Goal: Navigation & Orientation: Understand site structure

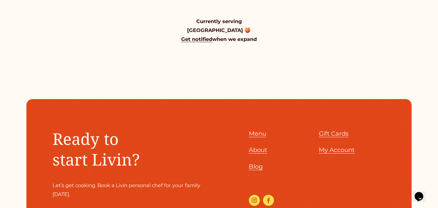
scroll to position [617, 0]
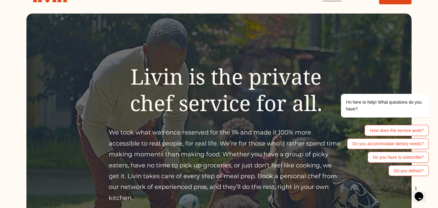
scroll to position [0, 0]
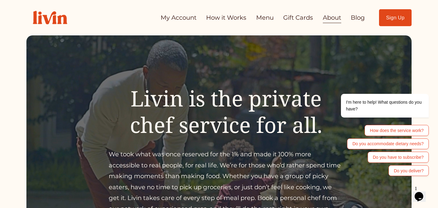
click at [225, 15] on link "How it Works" at bounding box center [226, 18] width 40 height 12
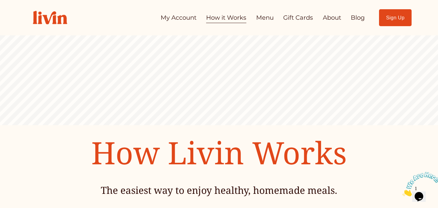
click at [52, 27] on img at bounding box center [49, 17] width 47 height 26
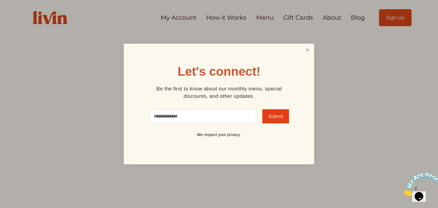
click at [308, 52] on link "Close" at bounding box center [308, 50] width 12 height 11
